Goal: Task Accomplishment & Management: Manage account settings

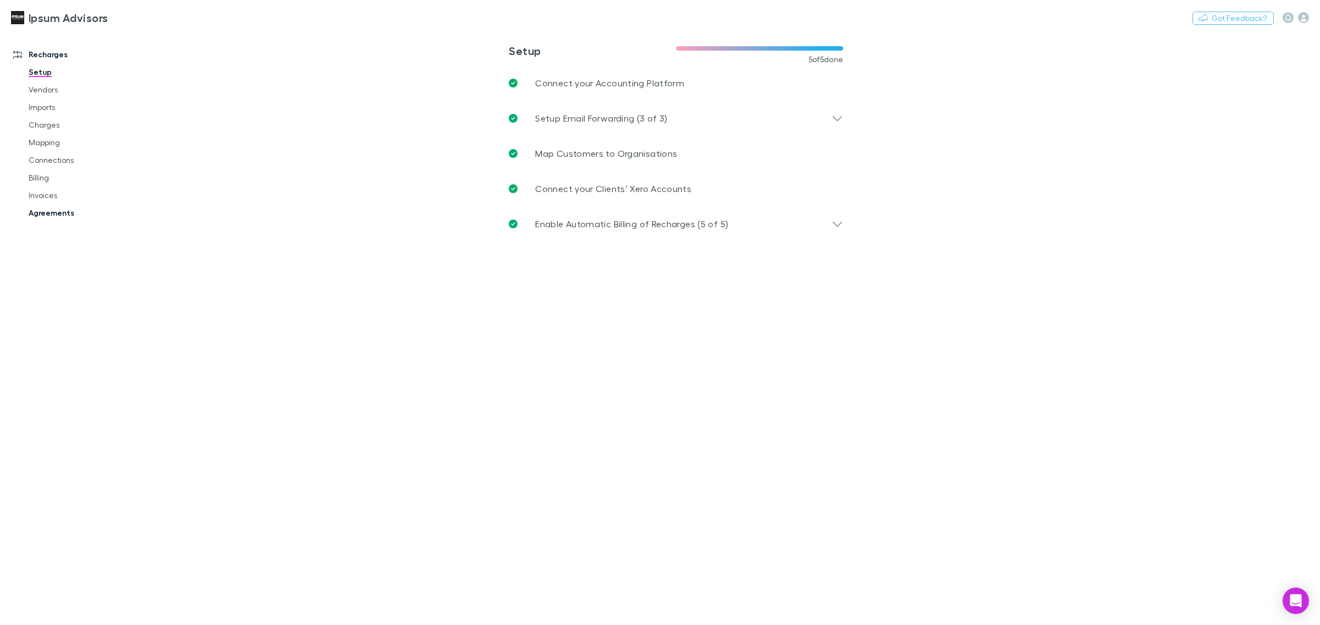
click at [45, 216] on link "Agreements" at bounding box center [87, 213] width 138 height 18
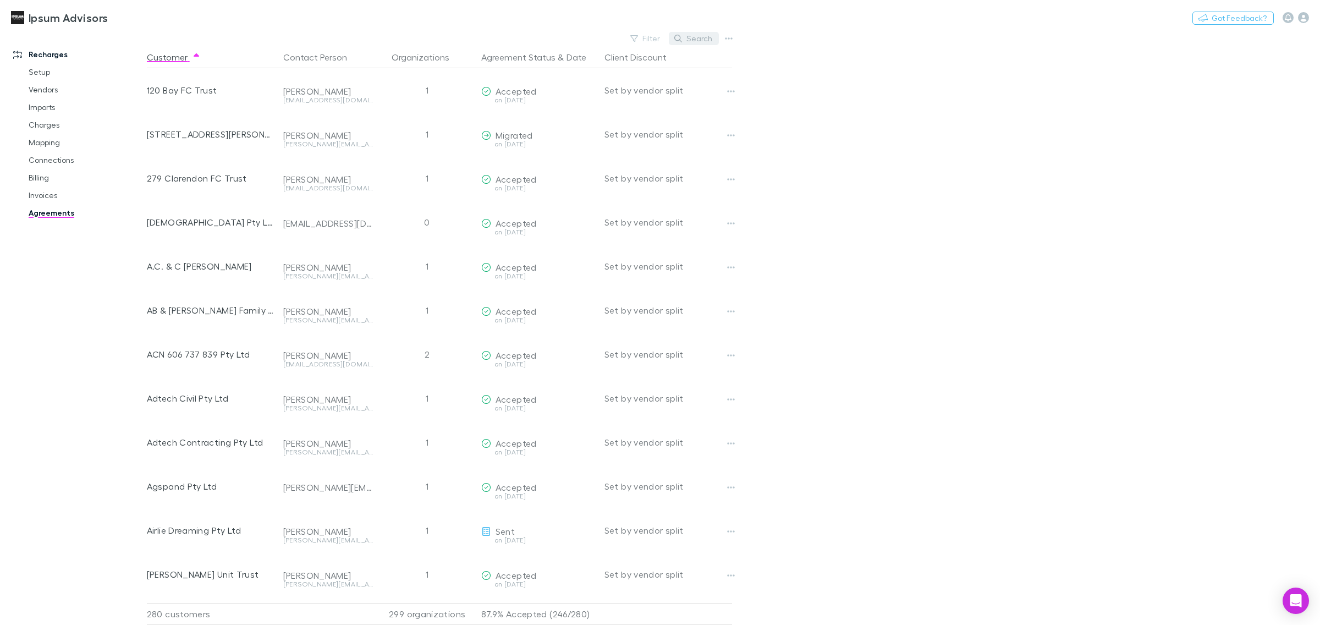
click at [703, 37] on button "Search" at bounding box center [694, 38] width 50 height 13
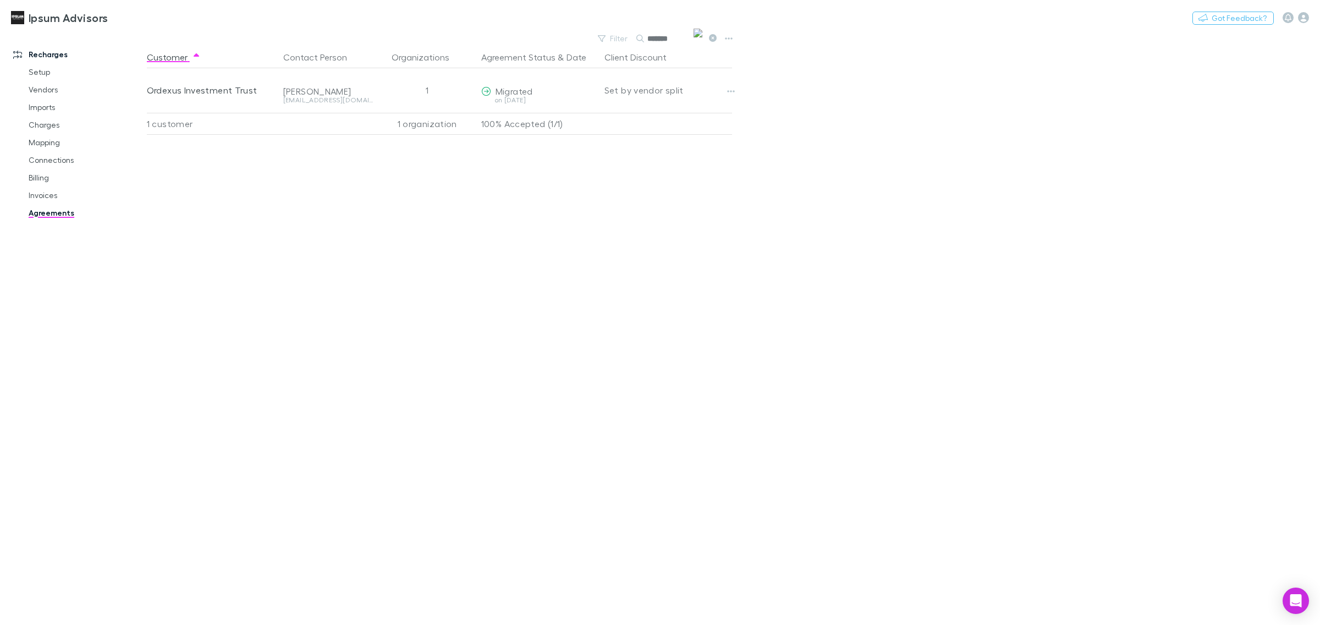
type input "*******"
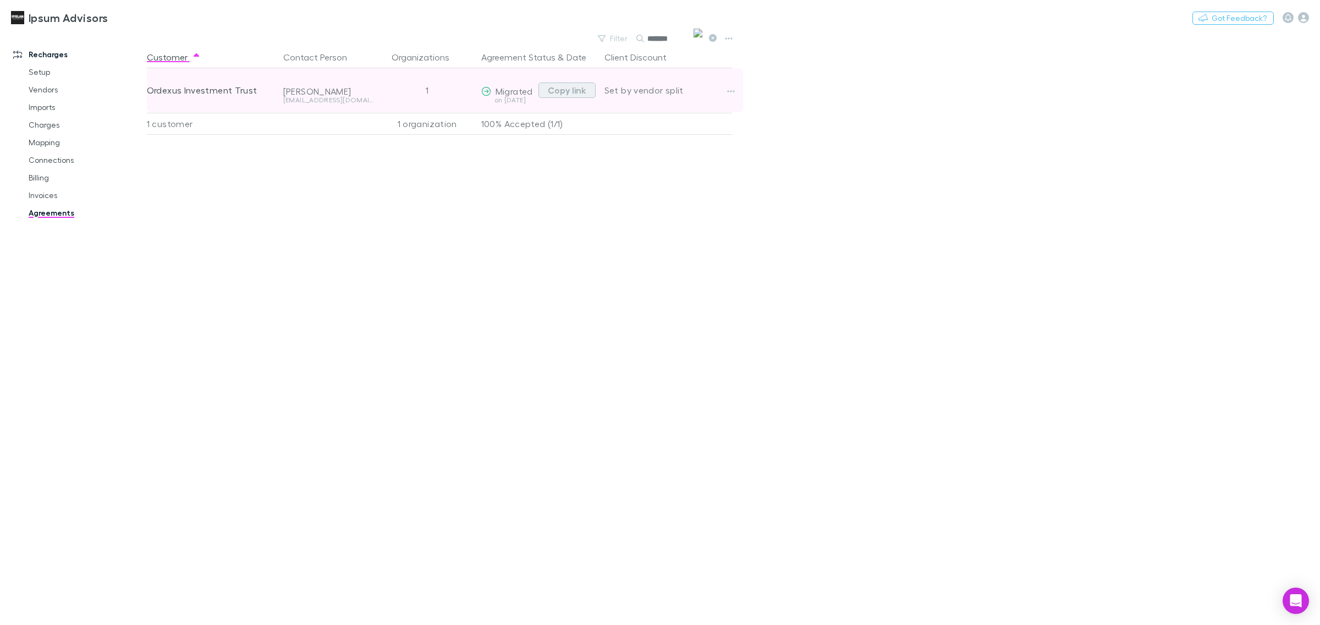
click at [576, 92] on button "Copy link" at bounding box center [567, 90] width 57 height 15
click at [733, 90] on icon "button" at bounding box center [731, 91] width 8 height 9
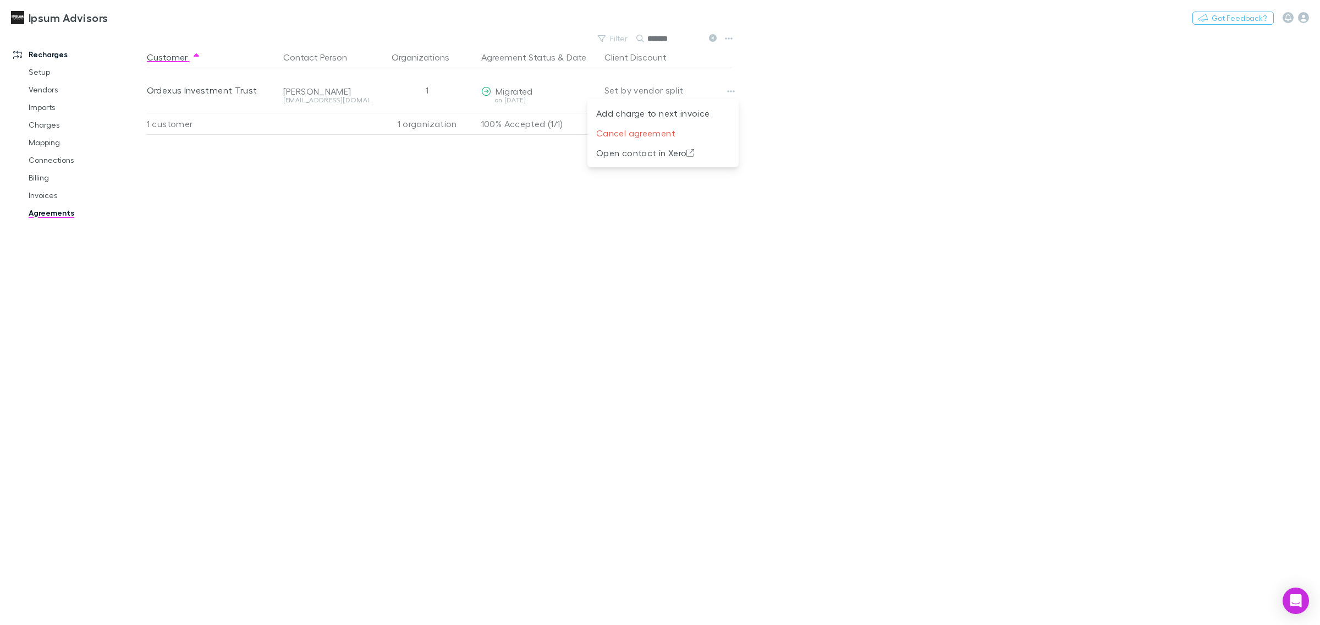
click at [883, 89] on div at bounding box center [660, 312] width 1320 height 625
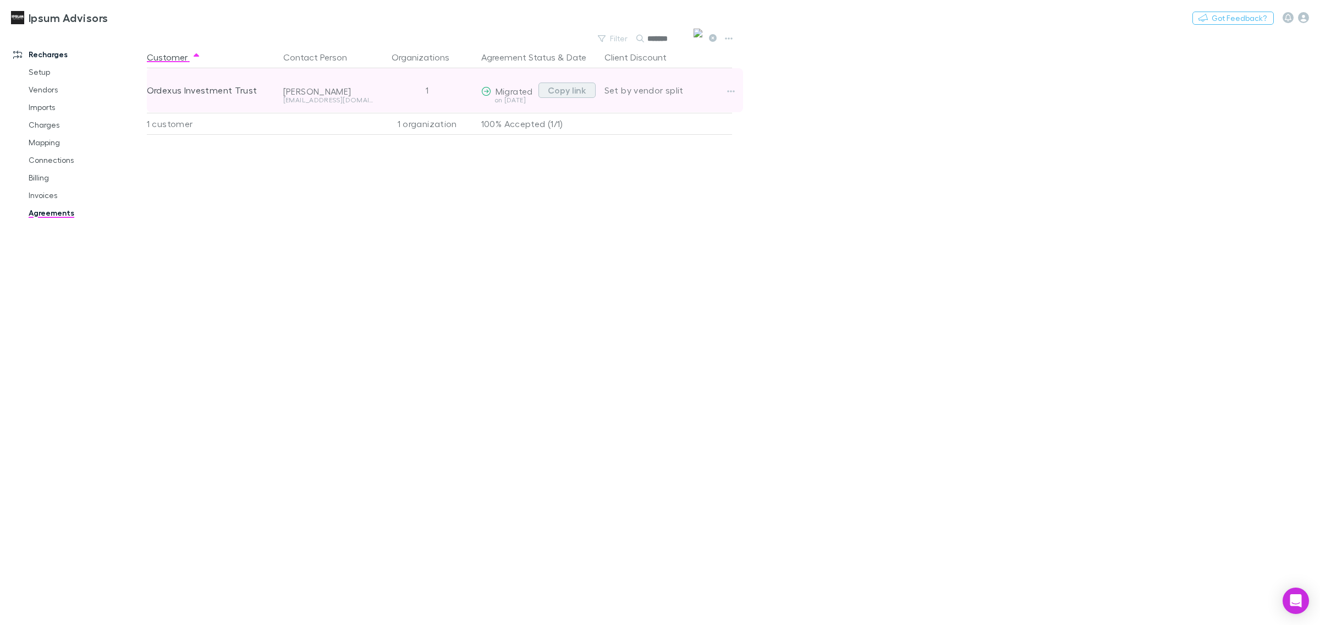
click at [558, 89] on button "Copy link" at bounding box center [567, 90] width 57 height 15
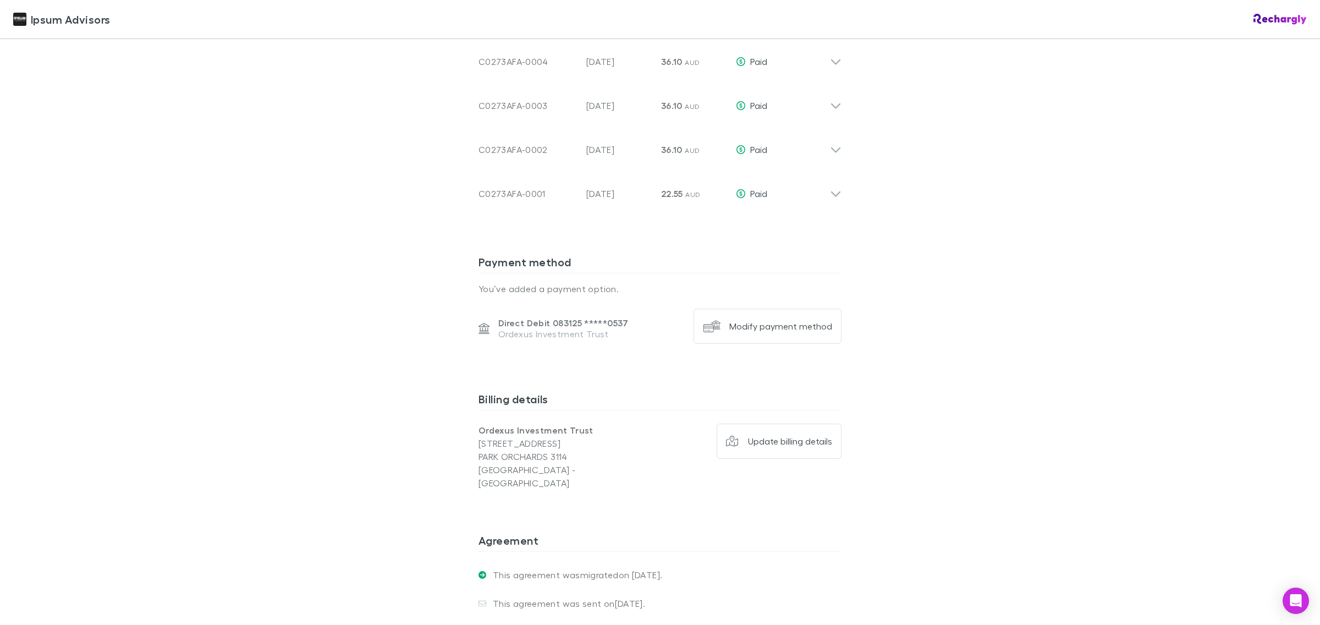
scroll to position [1169, 0]
click at [785, 327] on div "Modify payment method" at bounding box center [780, 323] width 103 height 11
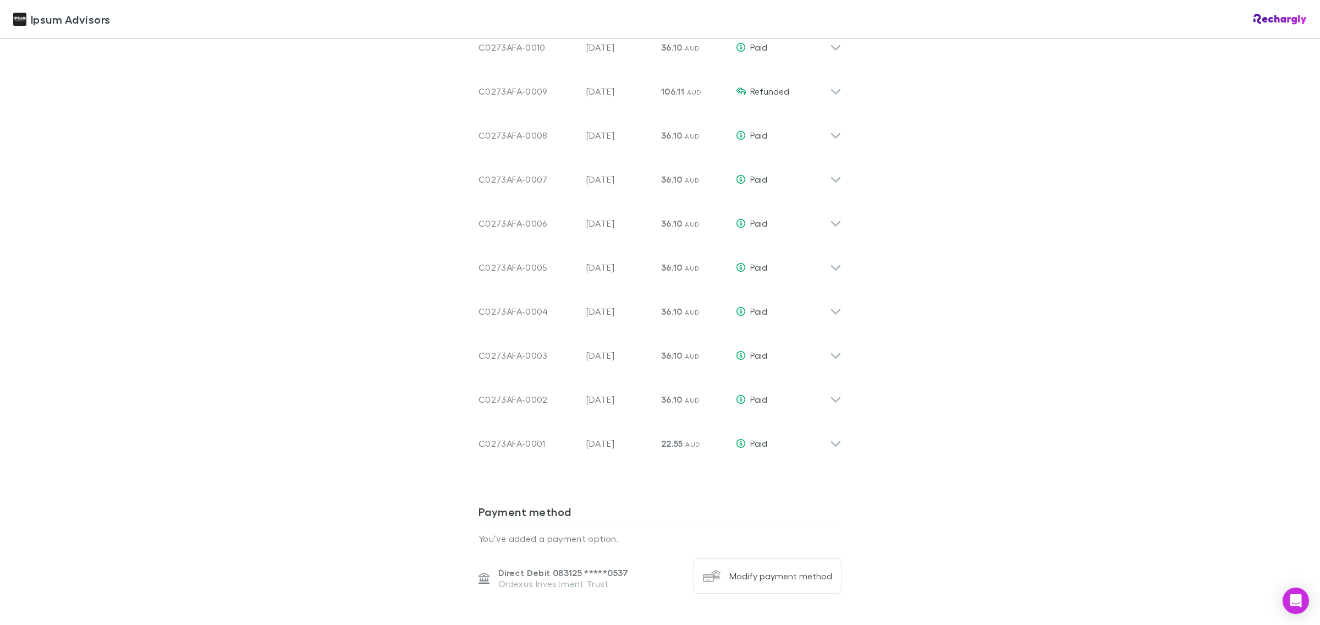
scroll to position [1100, 0]
